Goal: Subscribe to service/newsletter

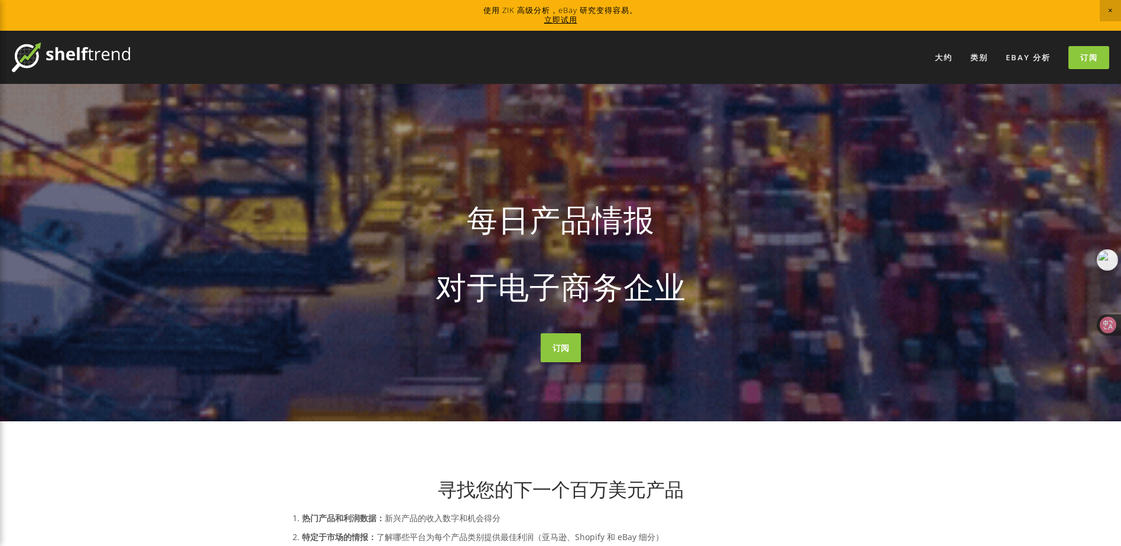
click at [1104, 9] on span "关闭公告" at bounding box center [1110, 10] width 21 height 21
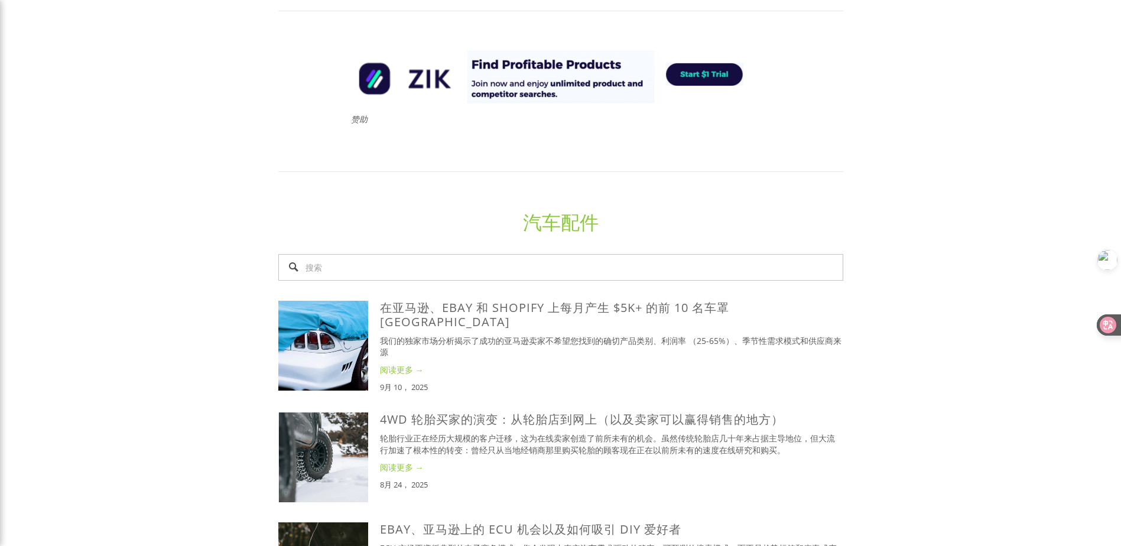
scroll to position [768, 0]
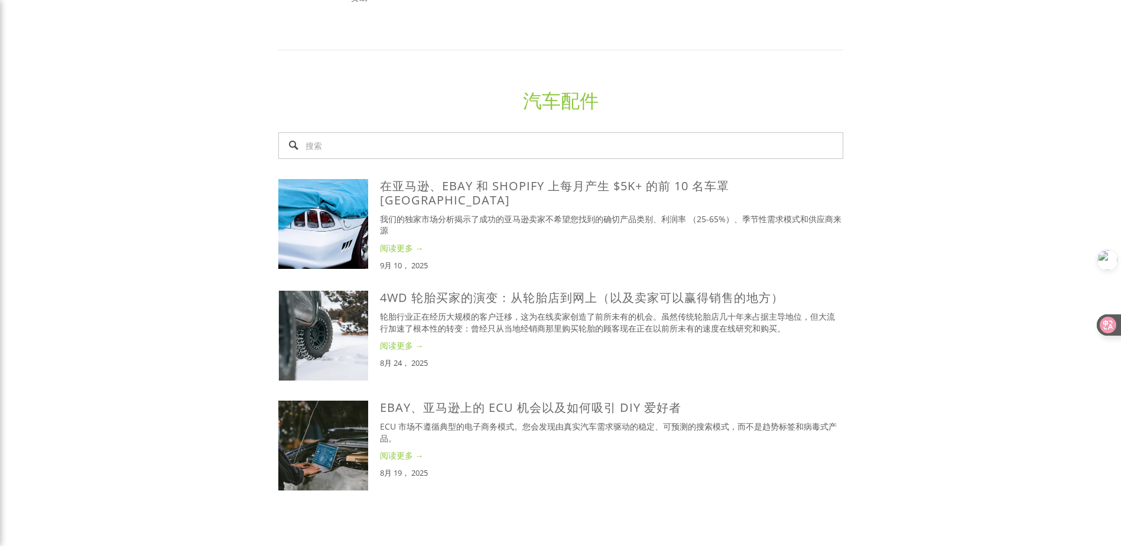
click at [404, 242] on link "阅读更多 →" at bounding box center [611, 248] width 463 height 12
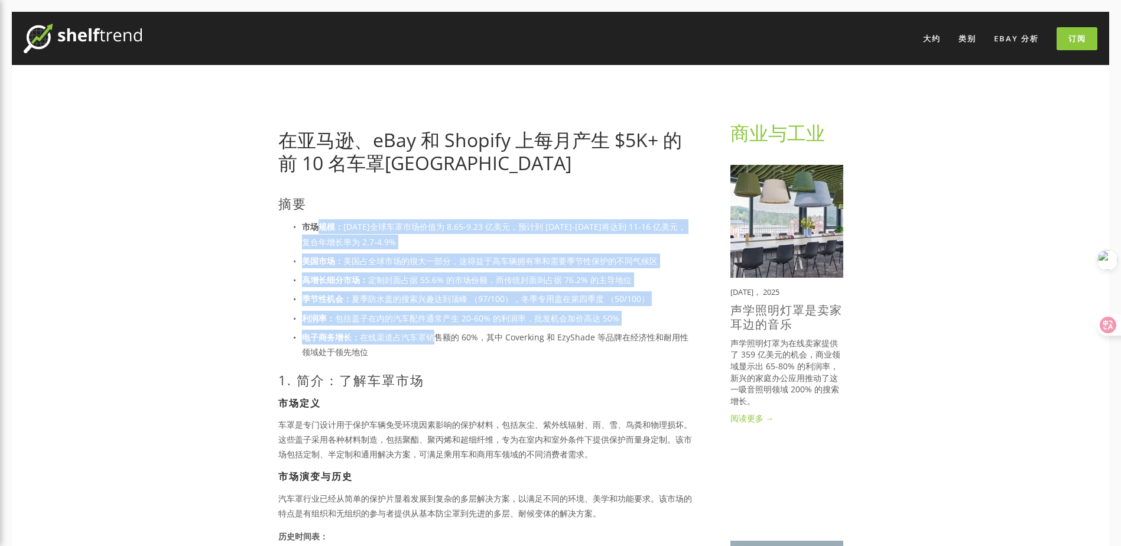
drag, startPoint x: 338, startPoint y: 227, endPoint x: 437, endPoint y: 340, distance: 150.4
click at [437, 340] on ul "市场规模： 2024 年全球车罩市场价值为 8.65-9.23 亿美元，预计到 2032-2034 年将达到 11-16 亿美元，复合年增长率为 2.7-4.…" at bounding box center [485, 289] width 414 height 140
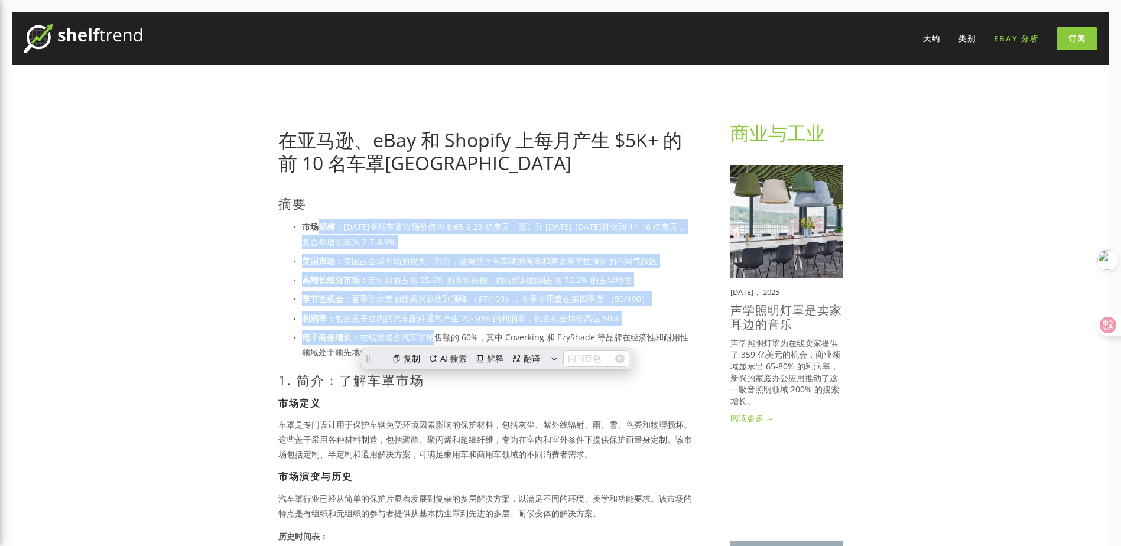
click at [1016, 38] on link "eBay 分析" at bounding box center [1016, 38] width 60 height 19
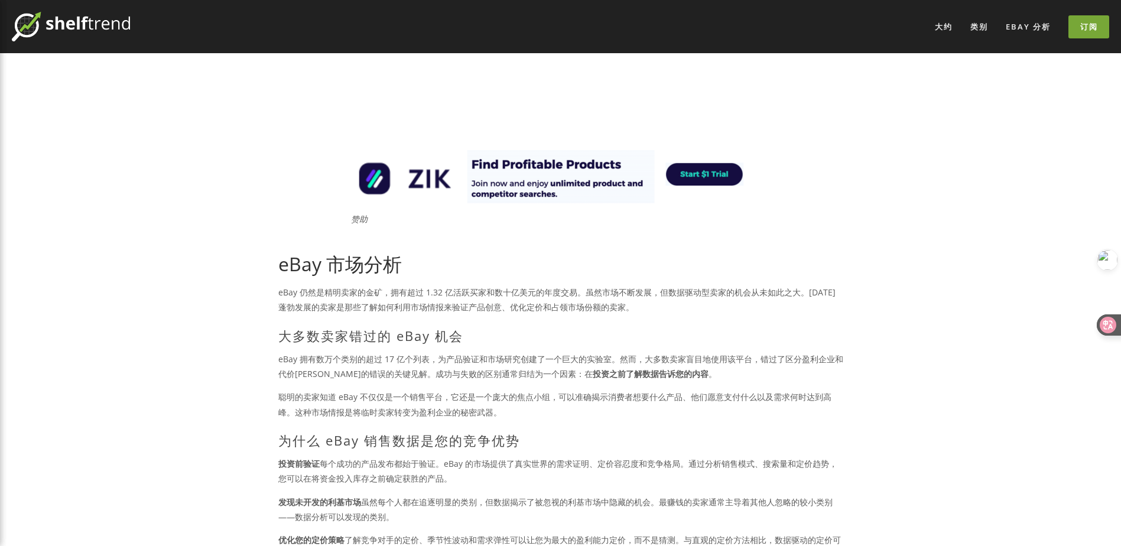
click at [1088, 28] on link "订阅" at bounding box center [1088, 26] width 41 height 23
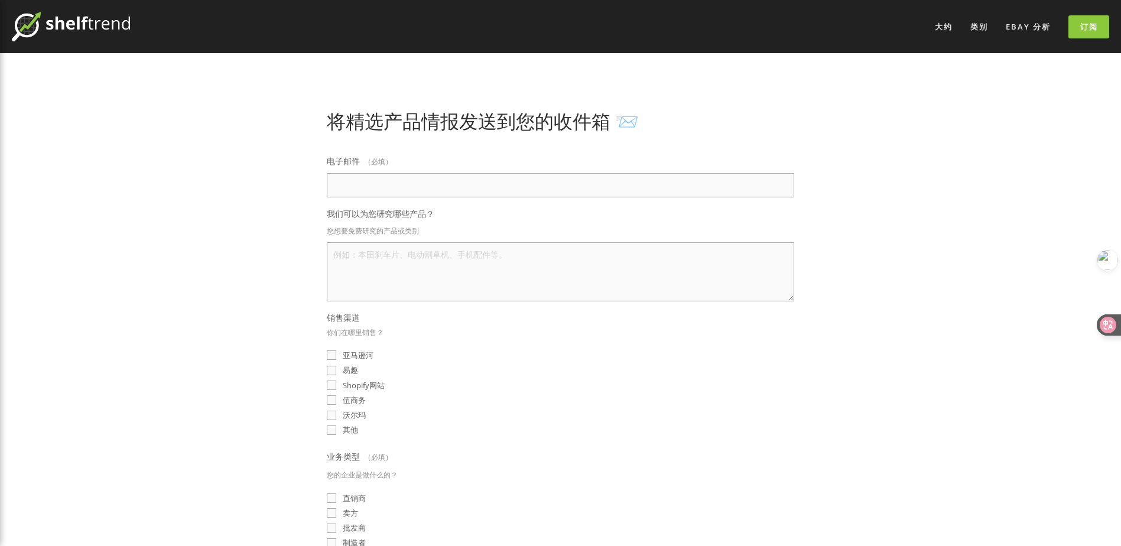
click at [463, 195] on input "电子邮件 （必填）" at bounding box center [560, 185] width 467 height 24
type input "1372006656@qq.com"
click at [371, 258] on textarea "我们可以为您研究哪些产品？" at bounding box center [560, 271] width 467 height 59
type textarea "honda"
click at [268, 259] on div "将精选产品情报发送到您的收件箱 📨 电子邮件 （必填） 1372006656@qq.com 我们可以为您研究哪些产品？ 您想要免费研究的产品或类别 honda…" at bounding box center [560, 421] width 585 height 623
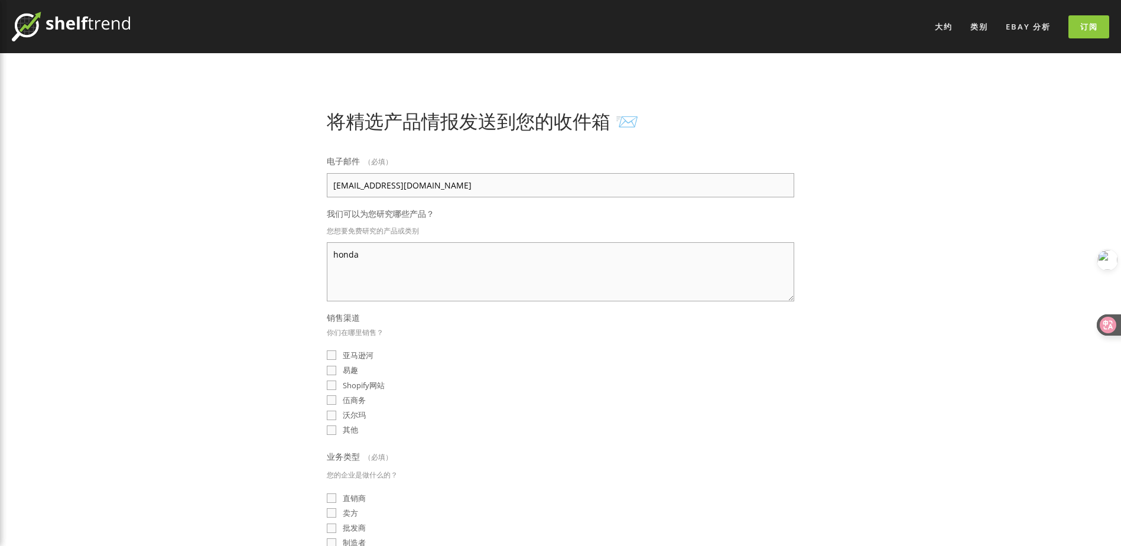
click at [331, 366] on input "易趣" at bounding box center [331, 370] width 9 height 9
checkbox input "true"
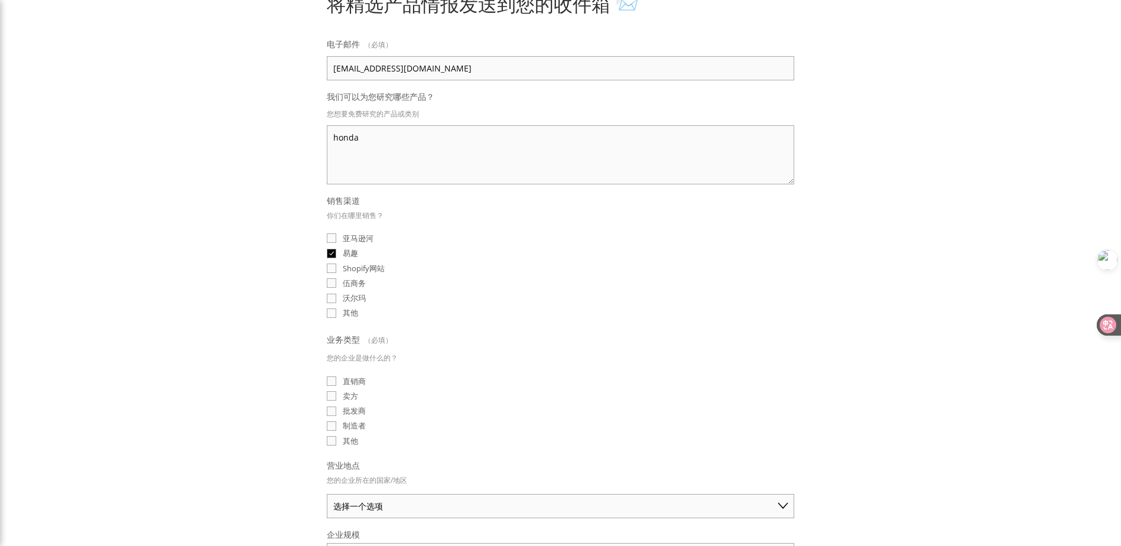
scroll to position [118, 0]
click at [333, 405] on input "批发商" at bounding box center [331, 409] width 9 height 9
checkbox input "true"
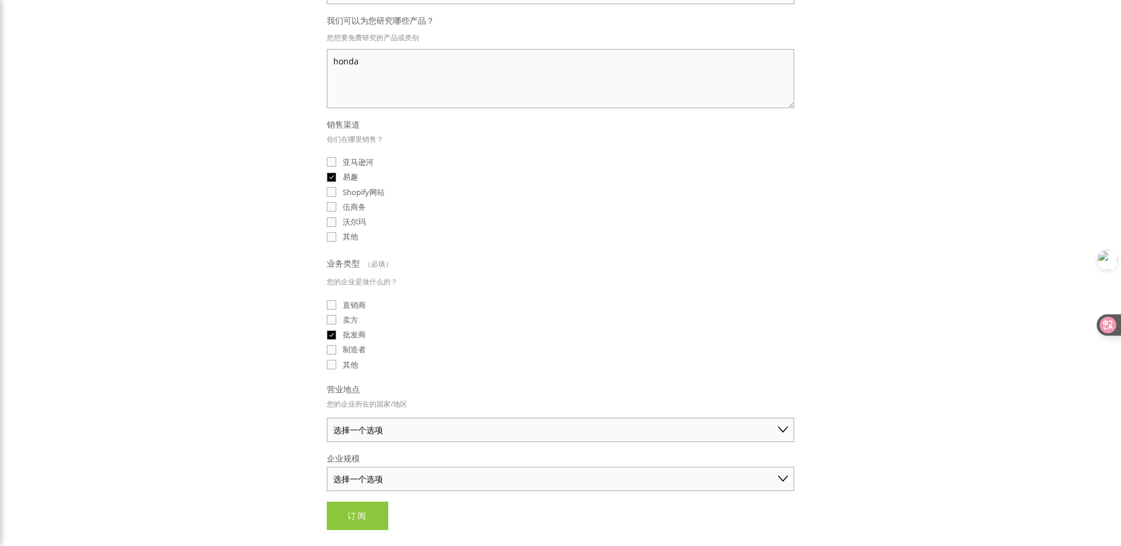
scroll to position [236, 0]
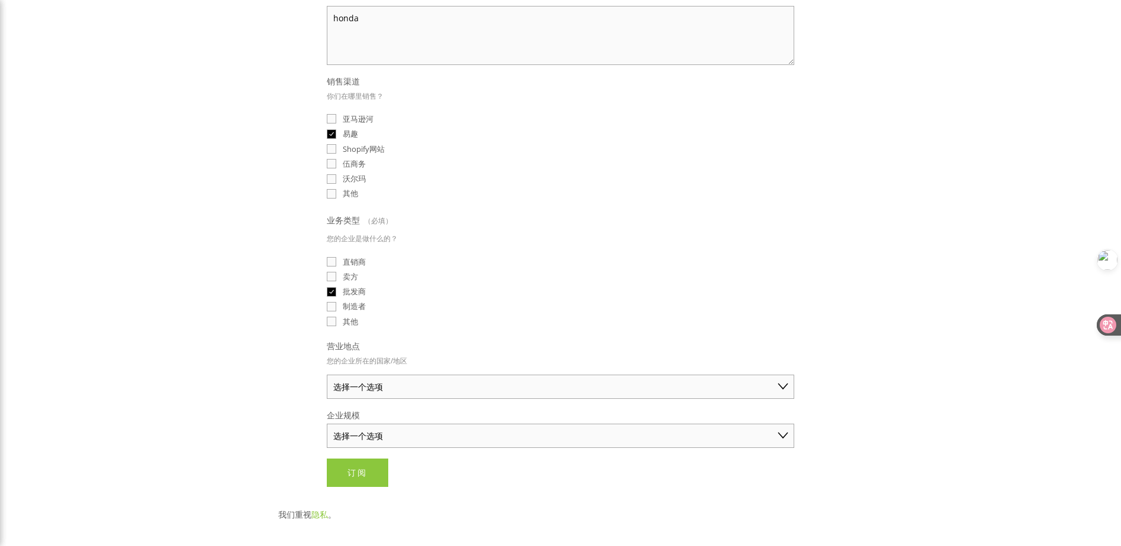
click at [405, 385] on select "选择一个选项 澳大利亚 美国 英国 中国 日本 德国 加拿大 其他" at bounding box center [560, 387] width 467 height 24
select select "China"
click at [327, 375] on select "选择一个选项 澳大利亚 美国 英国 中国 日本 德国 加拿大 其他" at bounding box center [560, 387] width 467 height 24
click at [373, 433] on select "选择一个选项 独商（年销售额低于 50 美元） 小型企业（年销售额 50 美元 - 250 美元） 已建立的业务（年销售额超过 250 美元）" at bounding box center [560, 436] width 467 height 24
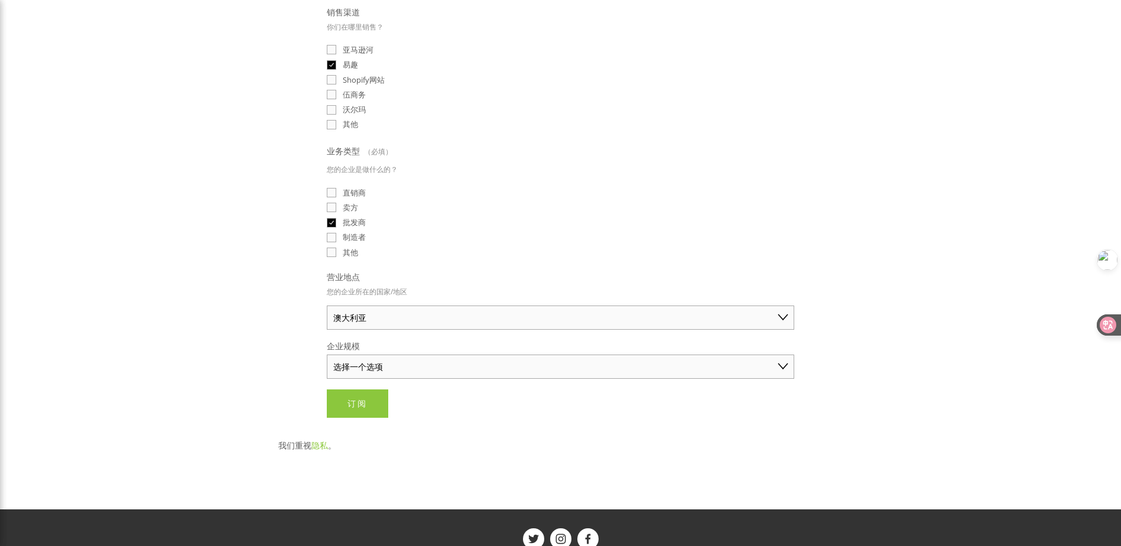
scroll to position [355, 0]
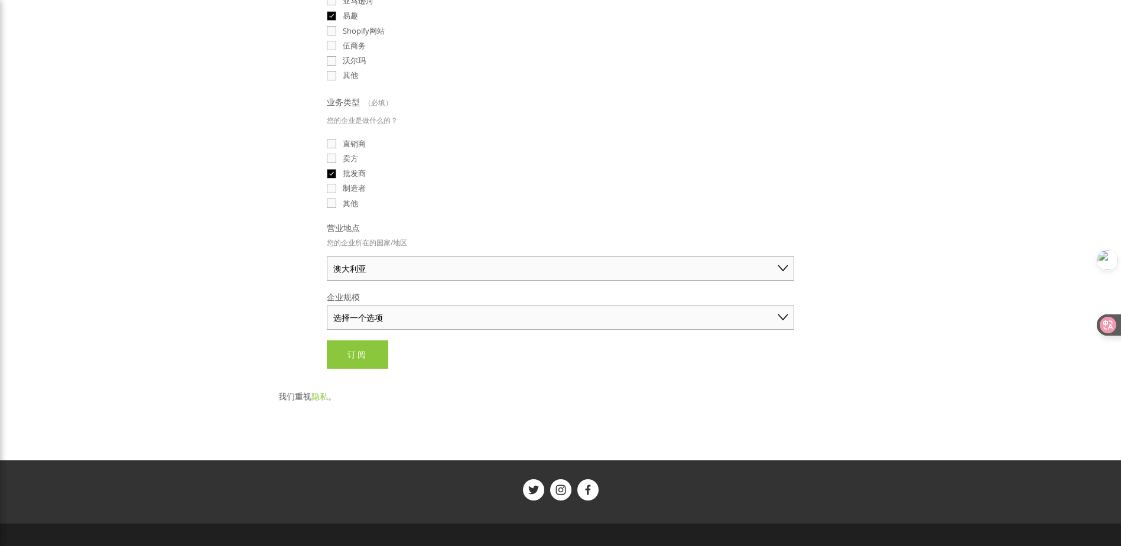
click at [382, 305] on select "选择一个选项 独商（年销售额低于 50 美元） 小型企业（年销售额 50 美元 - 250 美元） 已建立的业务（年销售额超过 250 美元）" at bounding box center [560, 317] width 467 height 24
select select "Solo Merchant (under $50K annual sales)"
click at [327, 305] on select "选择一个选项 独商（年销售额低于 50 美元） 小型企业（年销售额 50 美元 - 250 美元） 已建立的业务（年销售额超过 250 美元）" at bounding box center [560, 317] width 467 height 24
click at [357, 349] on span "订阅" at bounding box center [357, 354] width 20 height 11
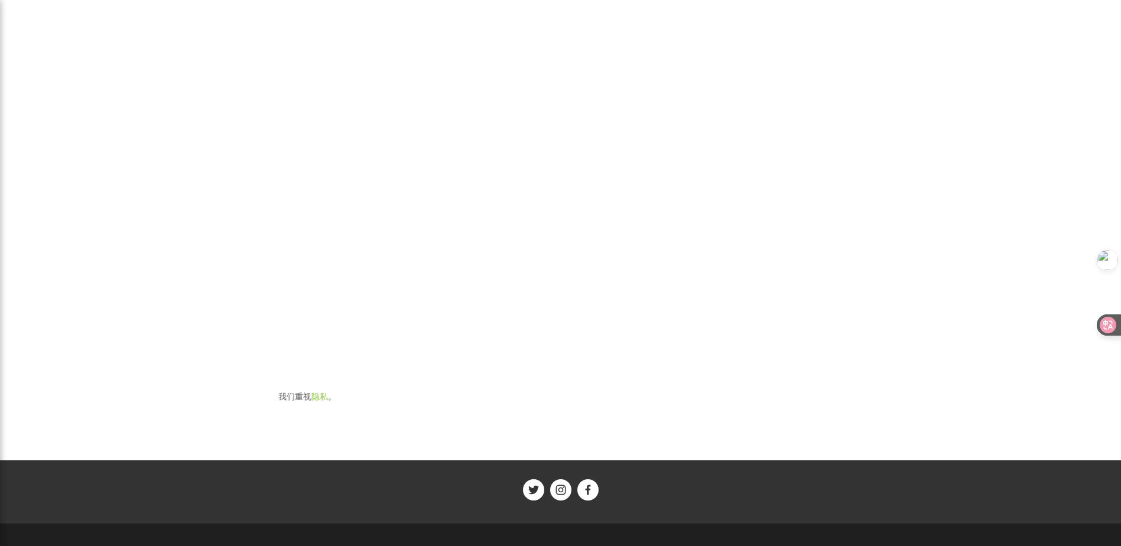
scroll to position [0, 0]
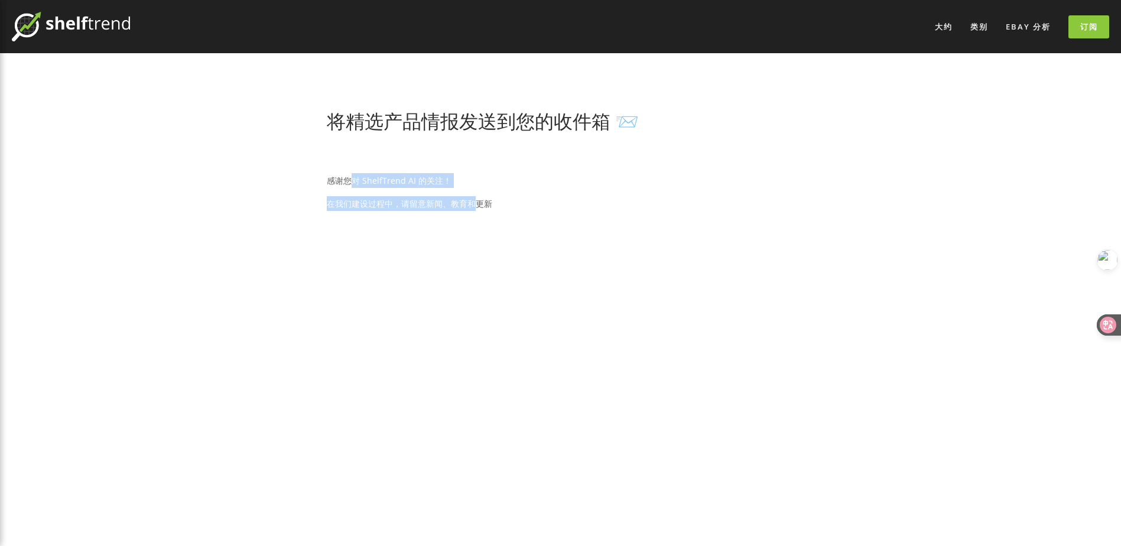
drag, startPoint x: 360, startPoint y: 181, endPoint x: 477, endPoint y: 200, distance: 118.0
click at [477, 200] on div "感谢您对 ShelfTrend AI 的关注！ 在我们建设过程中，请留意新闻、教育和更新" at bounding box center [560, 192] width 467 height 54
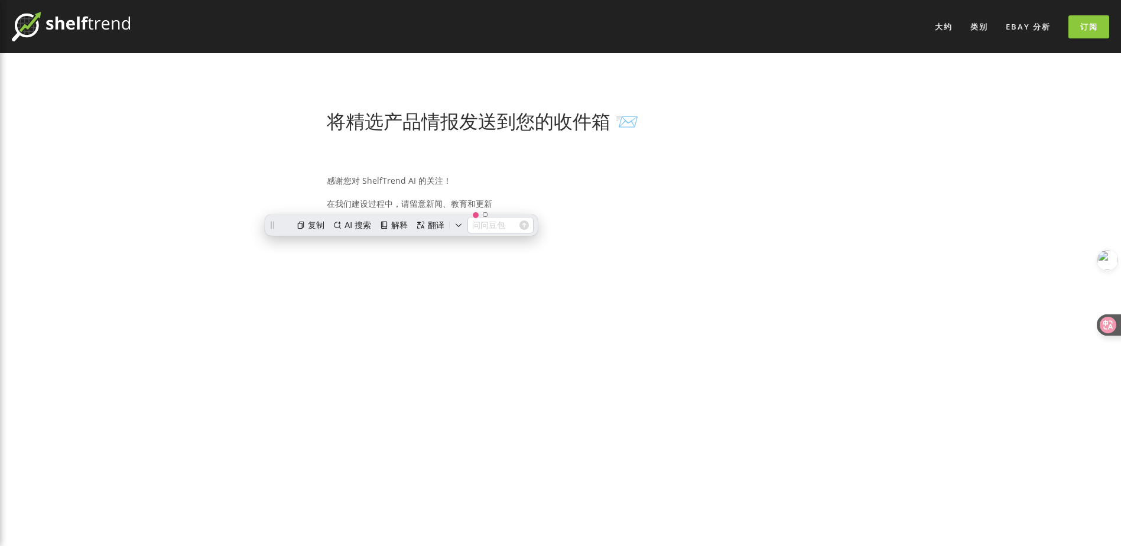
click at [565, 204] on p "在我们建设过程中，请留意新闻、教育和更新" at bounding box center [560, 203] width 467 height 15
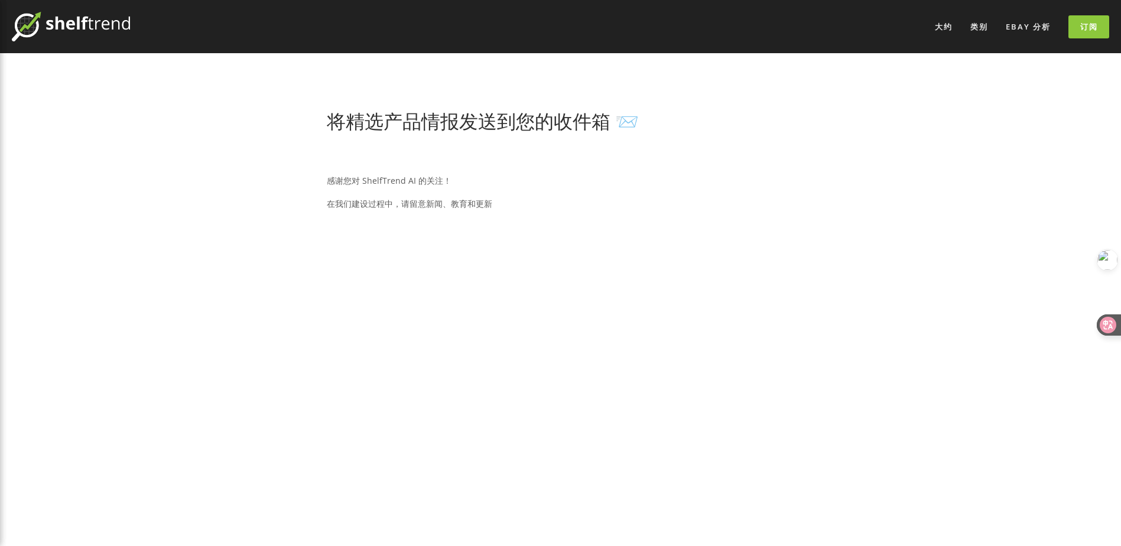
click at [633, 128] on h1 "将精选产品情报发送到您的收件箱 📨" at bounding box center [560, 121] width 467 height 22
click at [84, 23] on span "识图提问" at bounding box center [84, 26] width 28 height 9
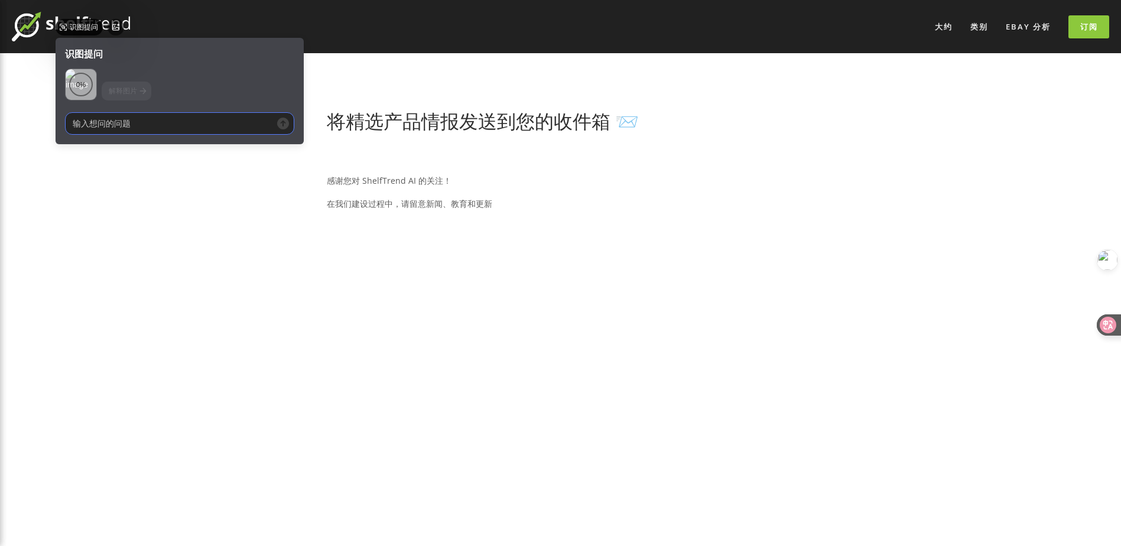
click at [34, 30] on img at bounding box center [71, 27] width 118 height 30
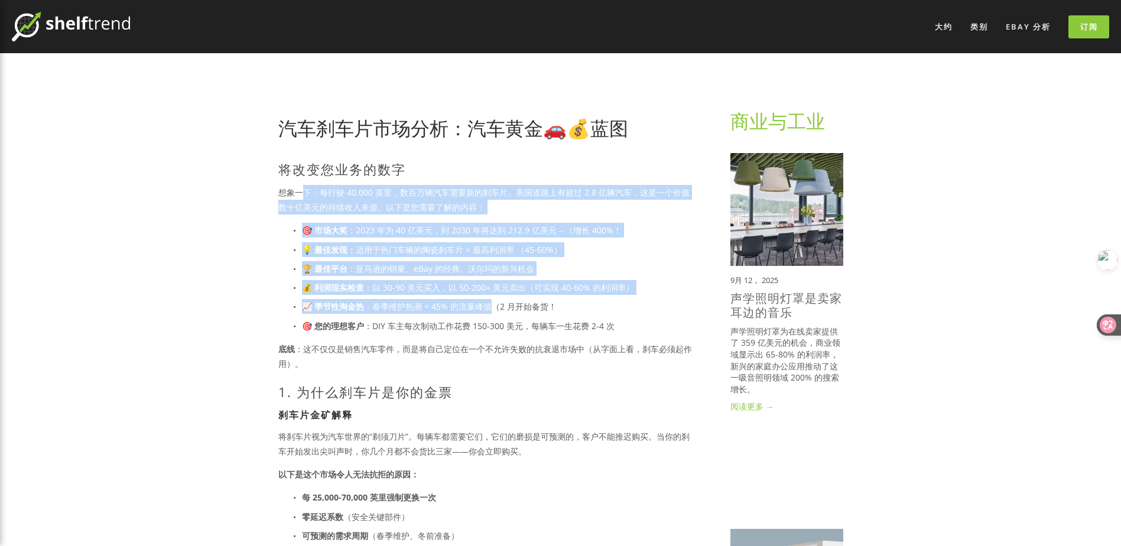
drag, startPoint x: 301, startPoint y: 196, endPoint x: 489, endPoint y: 303, distance: 215.4
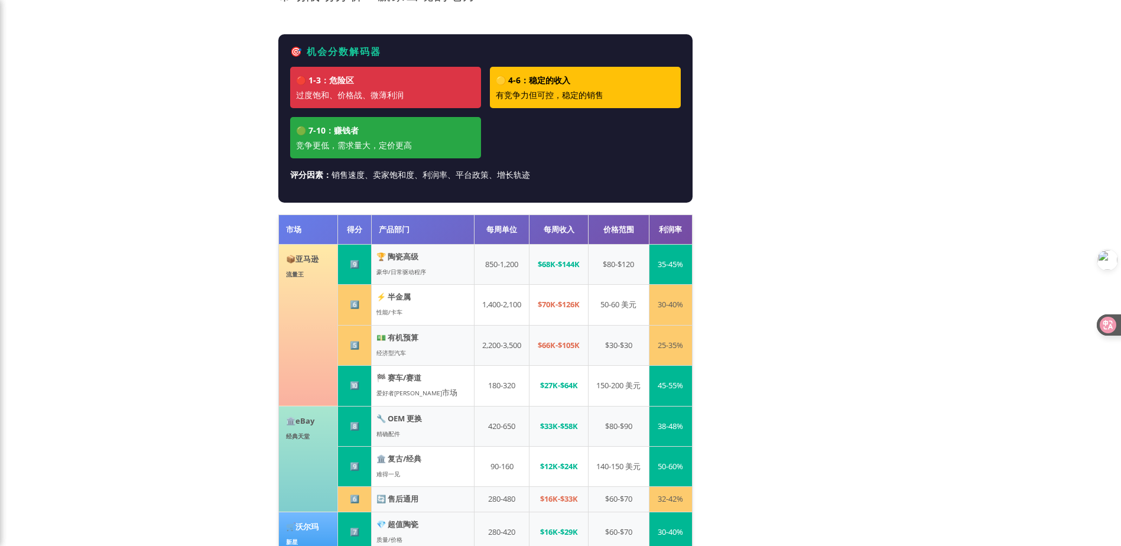
scroll to position [1300, 0]
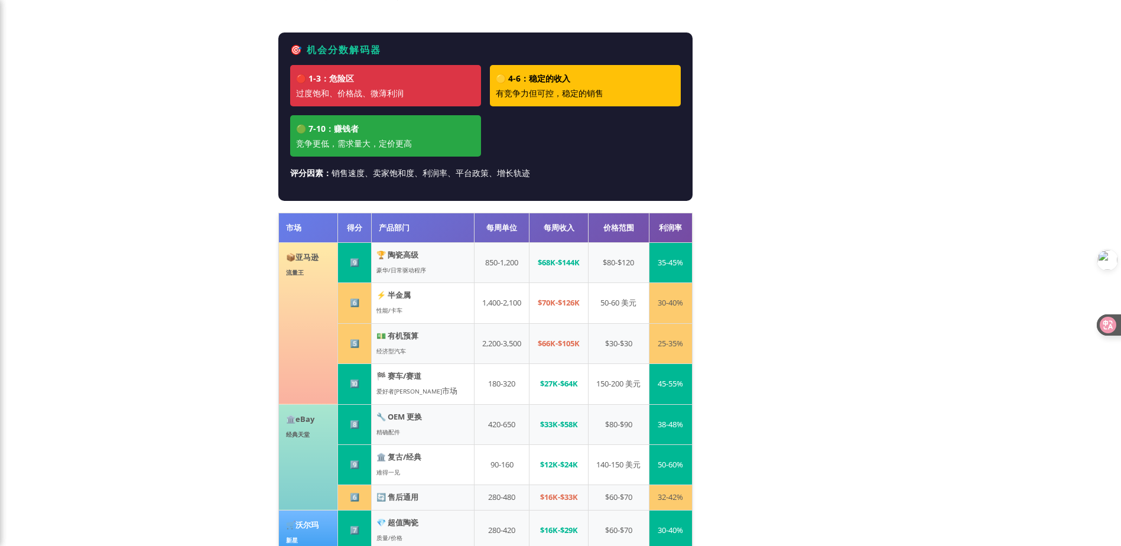
click at [403, 152] on div "🟢 7-10：赚钱者 竞争更低，需求量大，定价更高" at bounding box center [385, 135] width 191 height 41
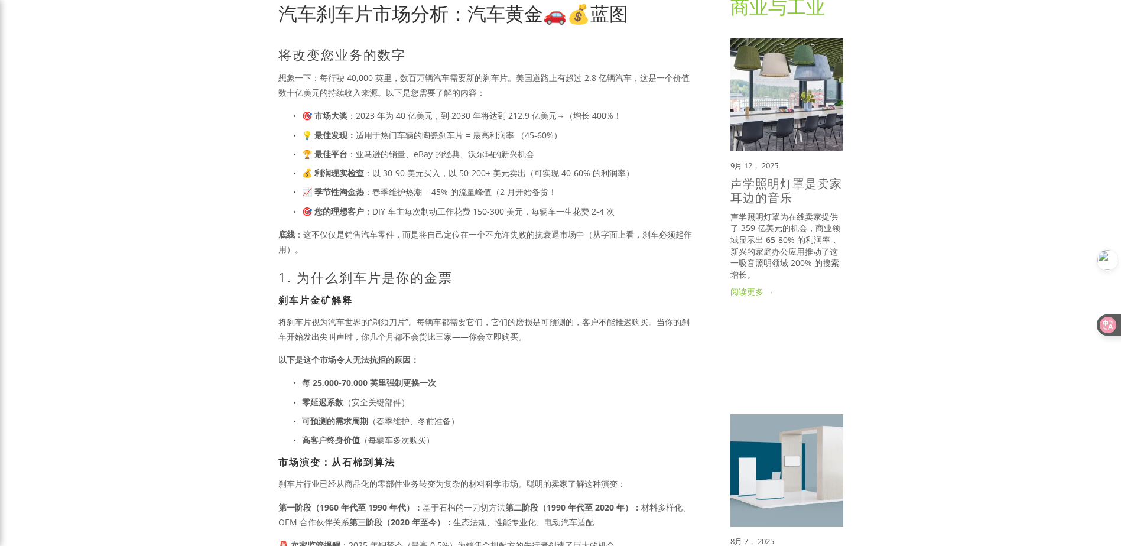
scroll to position [0, 0]
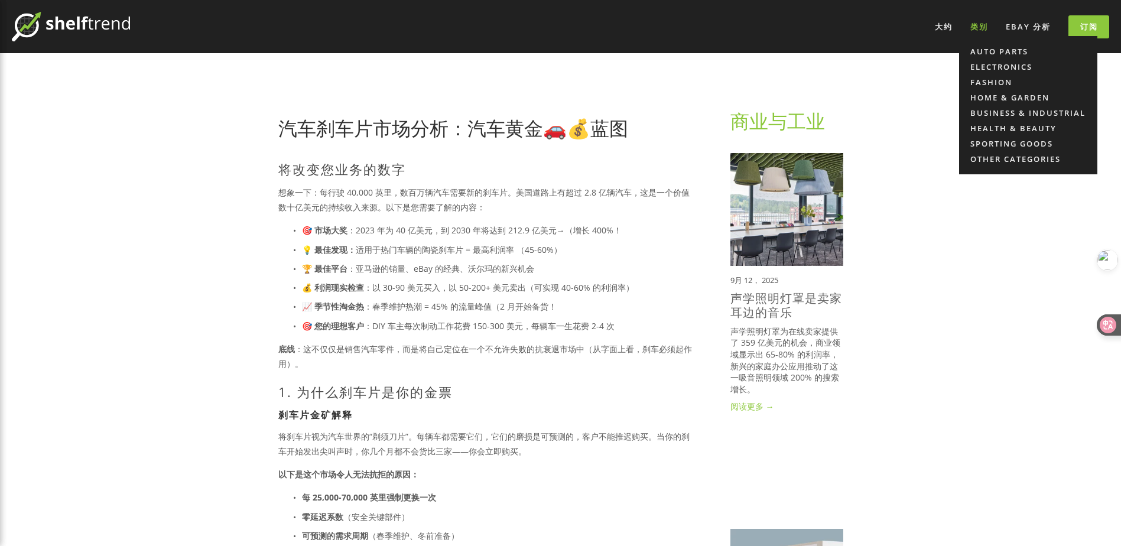
click at [974, 25] on div "类别" at bounding box center [979, 26] width 33 height 19
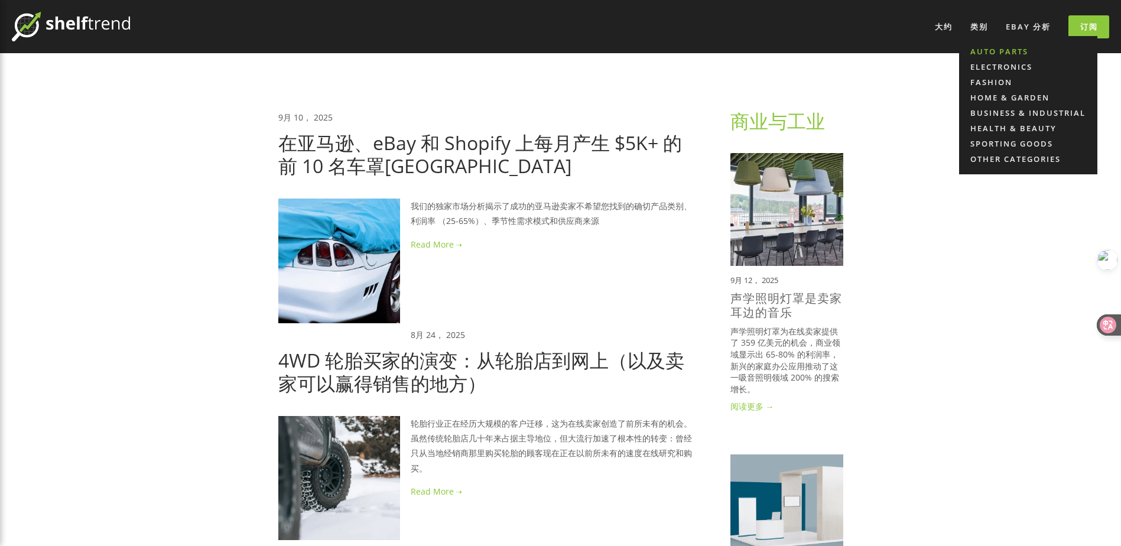
click at [984, 56] on link "Auto Parts" at bounding box center [1028, 51] width 138 height 15
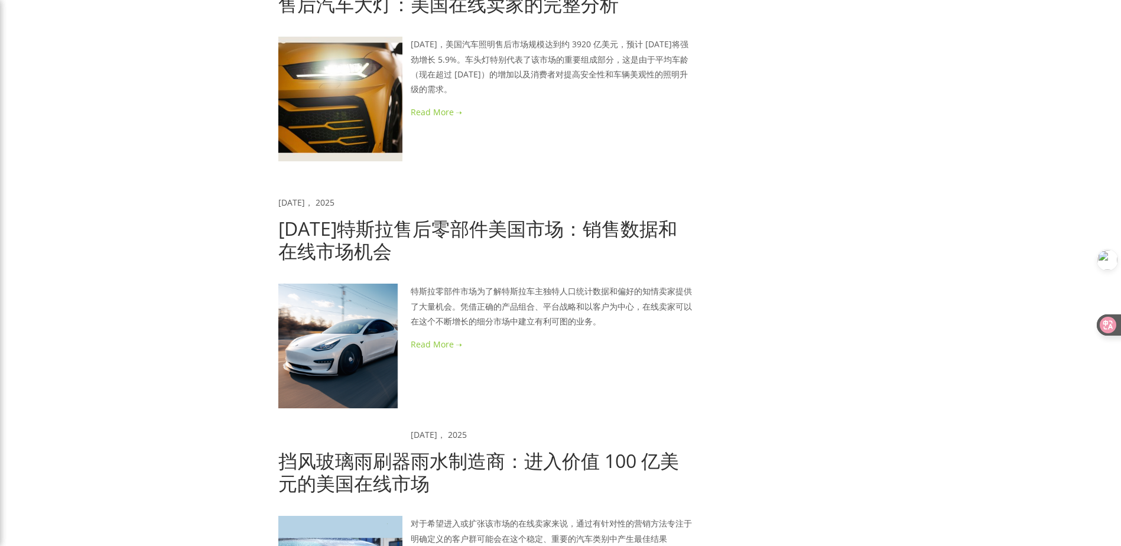
scroll to position [1773, 0]
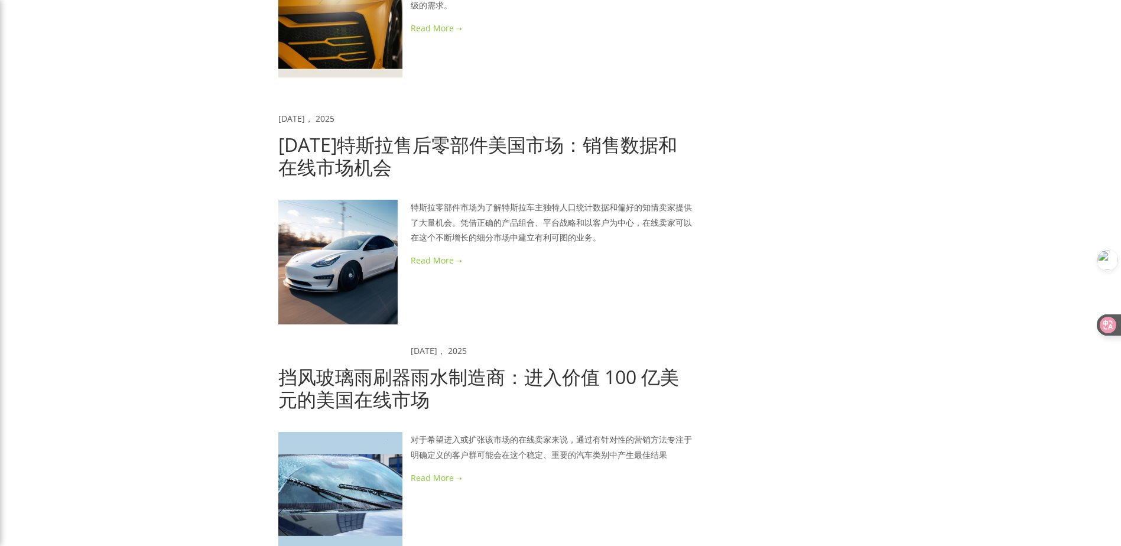
click at [365, 170] on link "[DATE]特斯拉售后零部件美国市场：销售数据和在线市场机会" at bounding box center [477, 156] width 399 height 48
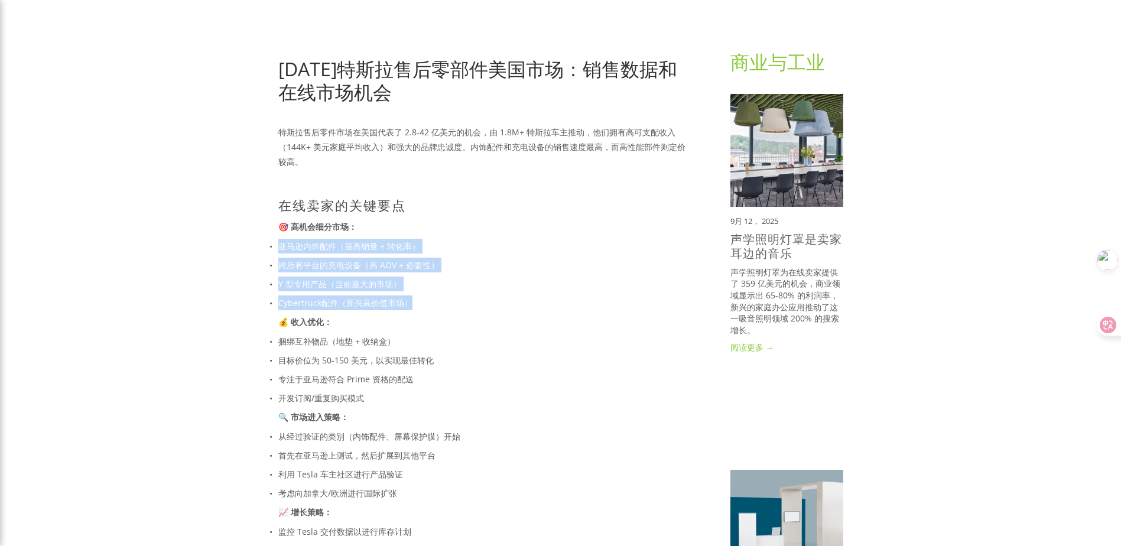
drag, startPoint x: 281, startPoint y: 246, endPoint x: 410, endPoint y: 296, distance: 138.0
click at [410, 296] on ul "亚马逊内饰配件（最高销量 + 转化率） 跨所有平台的充电设备（高 AOV + 必要性） Y 型专用产品（当前最大的市场） Cybertruck配件（新兴高价值…" at bounding box center [485, 275] width 414 height 72
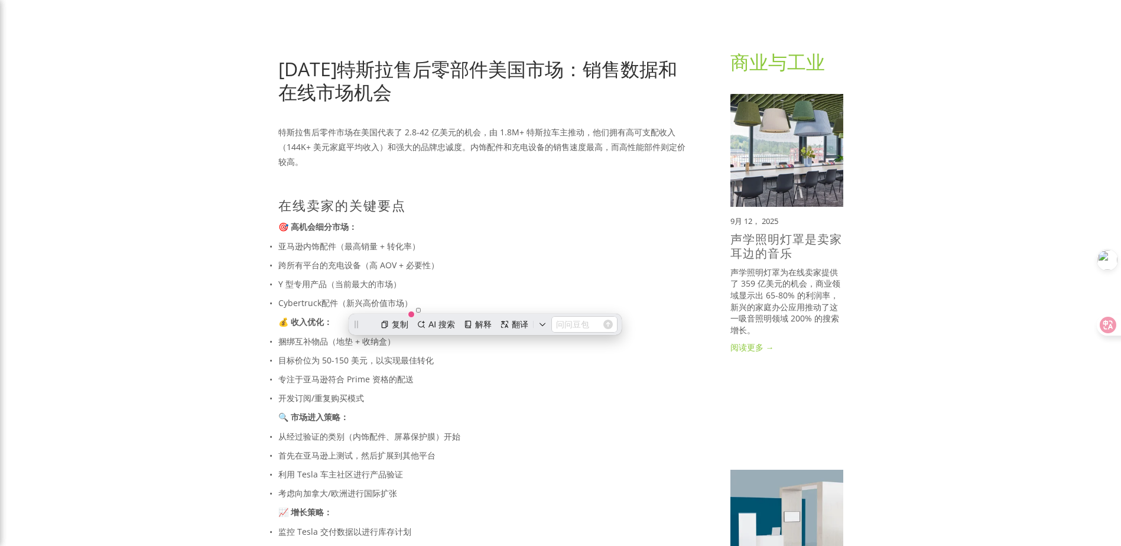
click at [308, 321] on strong "💰 收入优化：" at bounding box center [305, 321] width 54 height 11
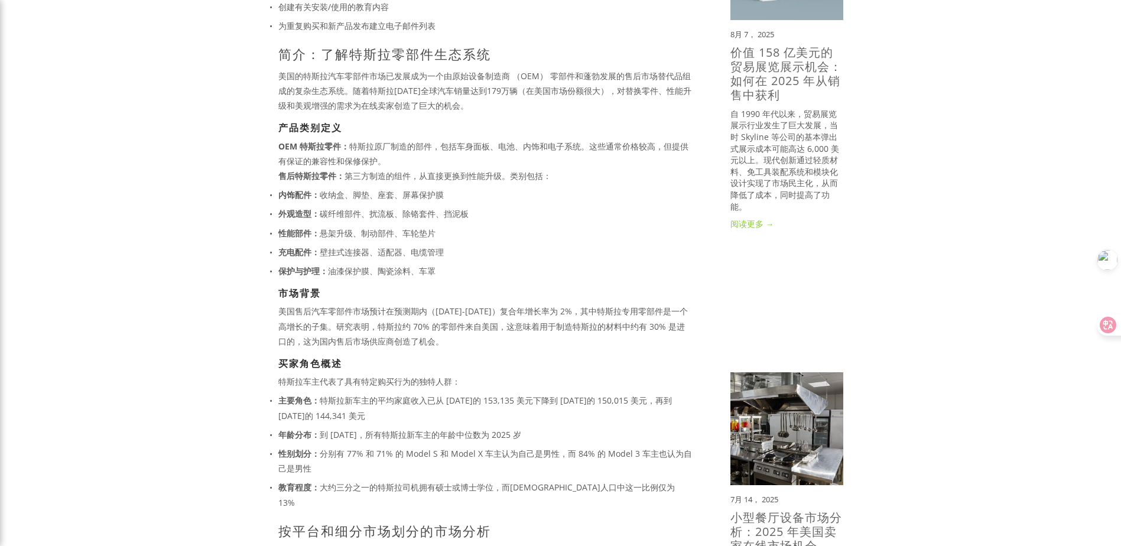
scroll to position [532, 0]
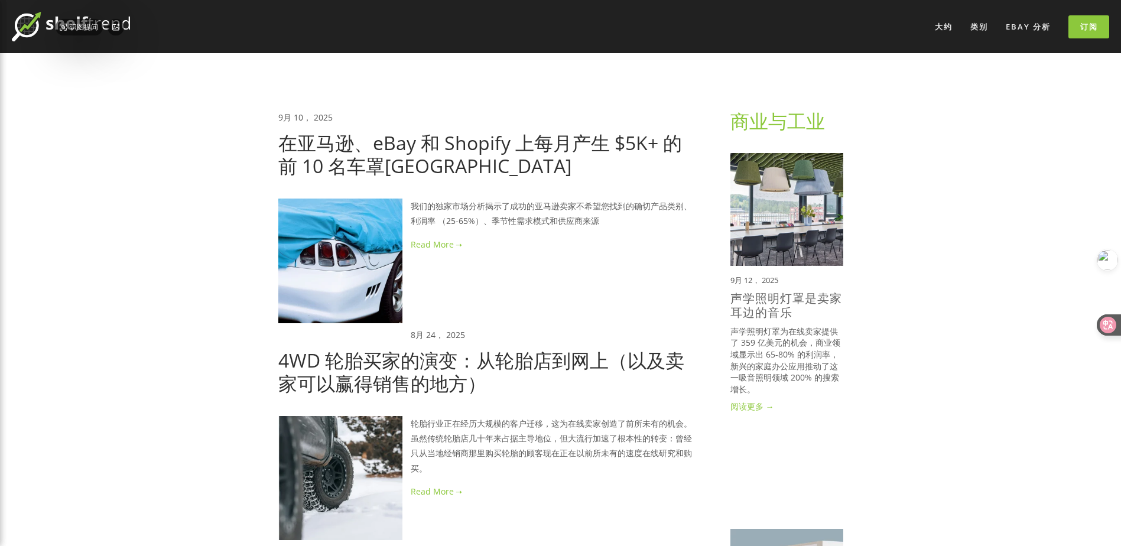
click at [27, 30] on img at bounding box center [71, 27] width 118 height 30
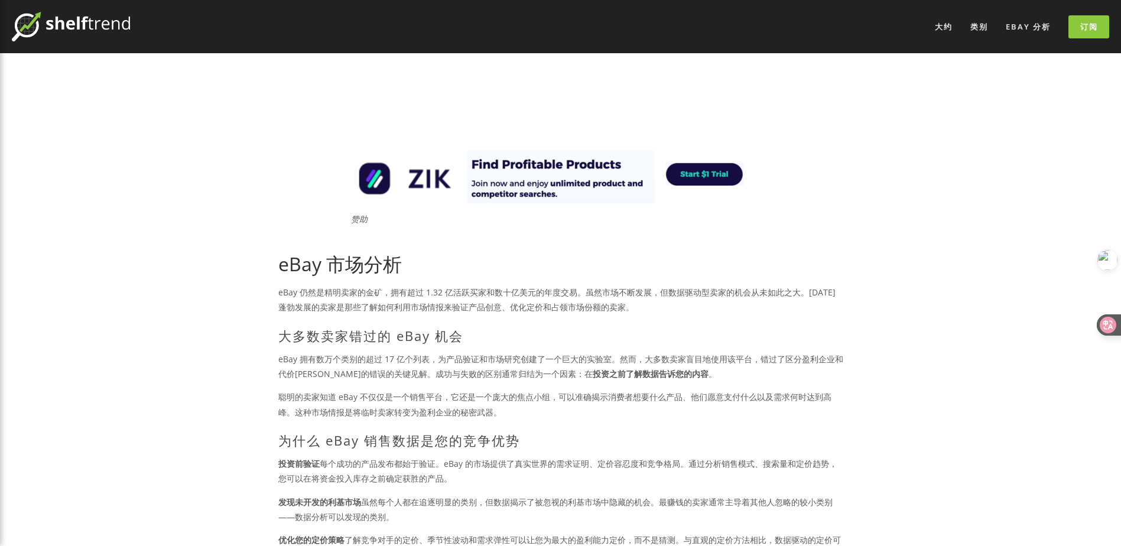
click at [344, 263] on h1 "eBay 市场分析" at bounding box center [560, 264] width 565 height 22
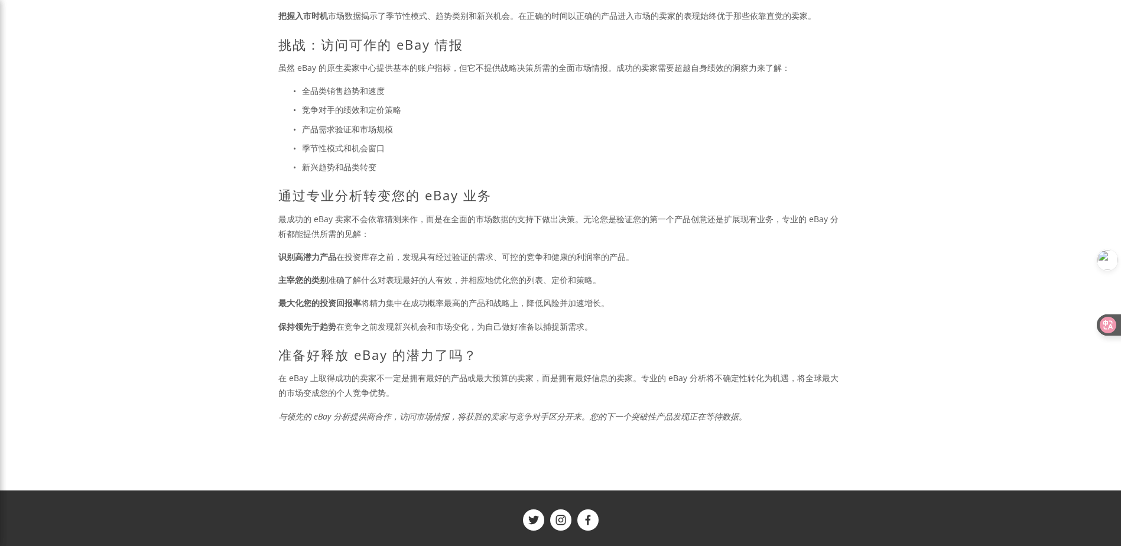
scroll to position [529, 0]
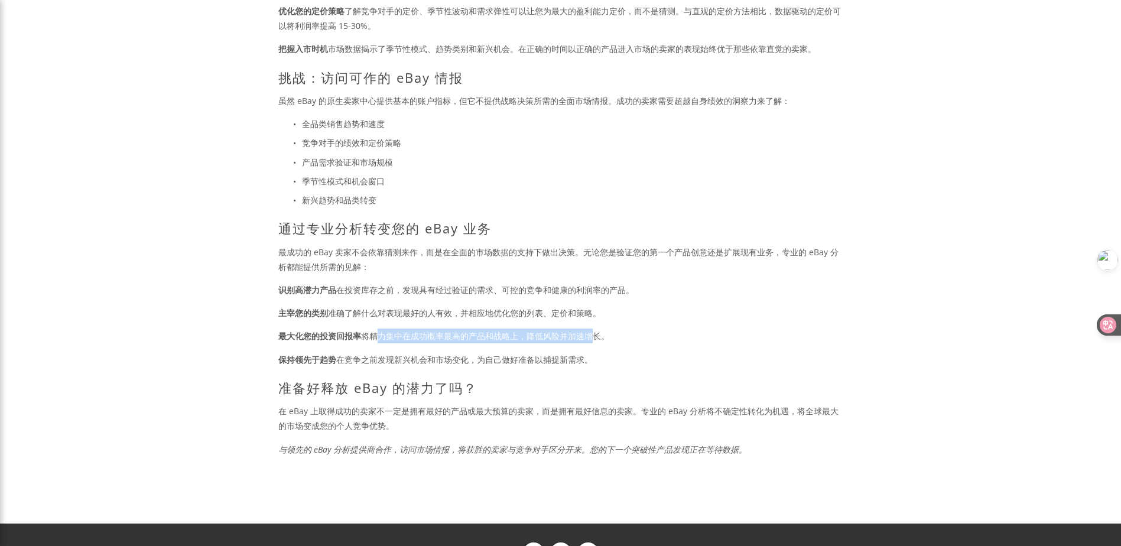
drag, startPoint x: 381, startPoint y: 321, endPoint x: 602, endPoint y: 339, distance: 222.3
click at [599, 339] on div "eBay 市场分析 eBay 仍然是精明卖家的金矿，拥有超过 1.32 亿活跃买家和数十亿美元的年度交易。虽然市场不断发展，但数据驱动型卖家的机会从未如此之大…" at bounding box center [560, 90] width 565 height 733
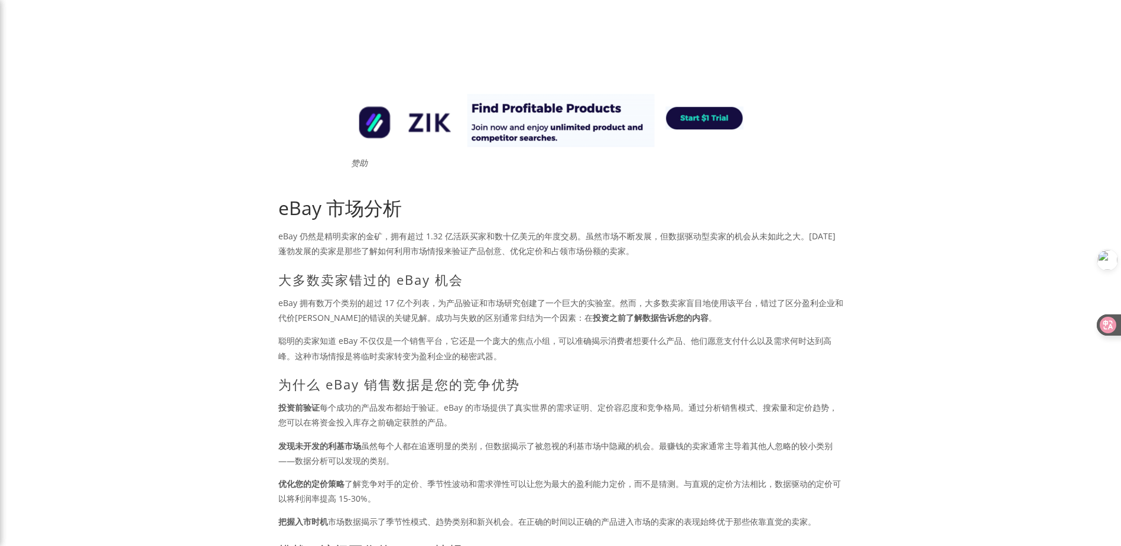
scroll to position [0, 0]
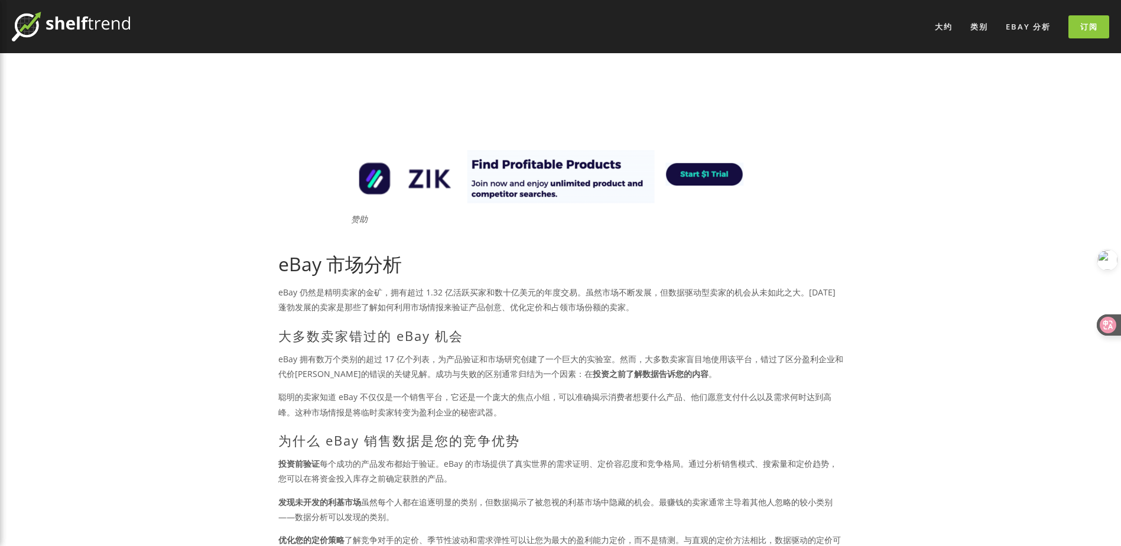
click at [1067, 23] on div "订阅" at bounding box center [1085, 26] width 48 height 23
click at [1072, 24] on link "订阅" at bounding box center [1088, 26] width 41 height 23
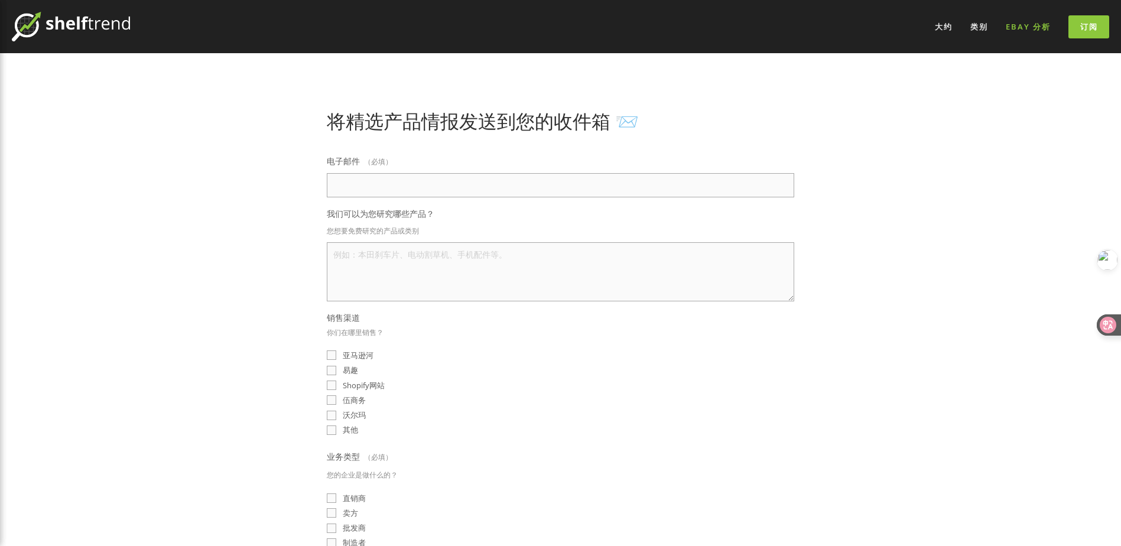
click at [1020, 31] on link "eBay 分析" at bounding box center [1028, 26] width 60 height 19
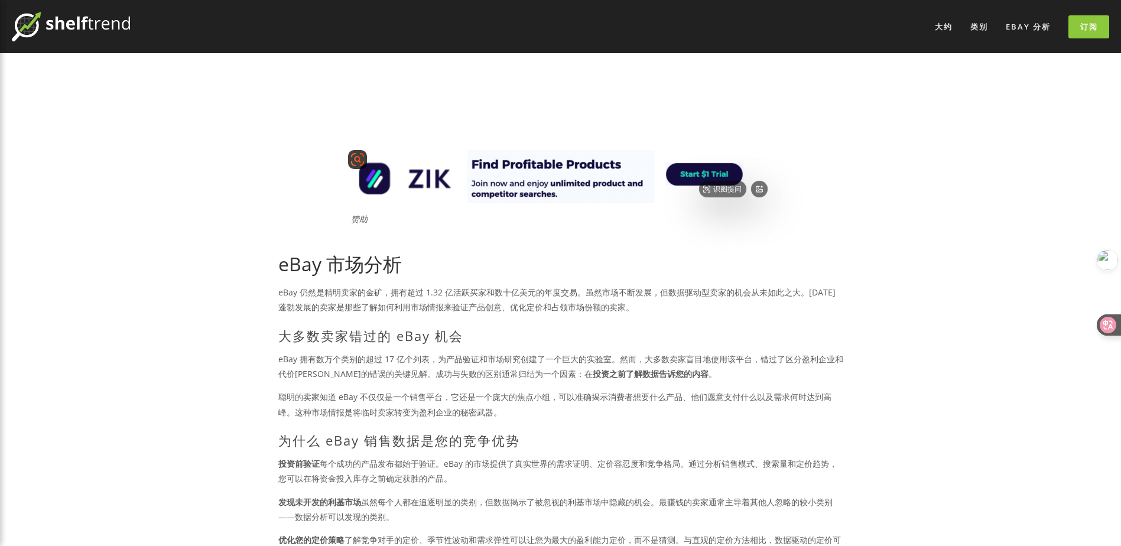
click at [707, 171] on img at bounding box center [560, 176] width 425 height 53
